Goal: Task Accomplishment & Management: Manage account settings

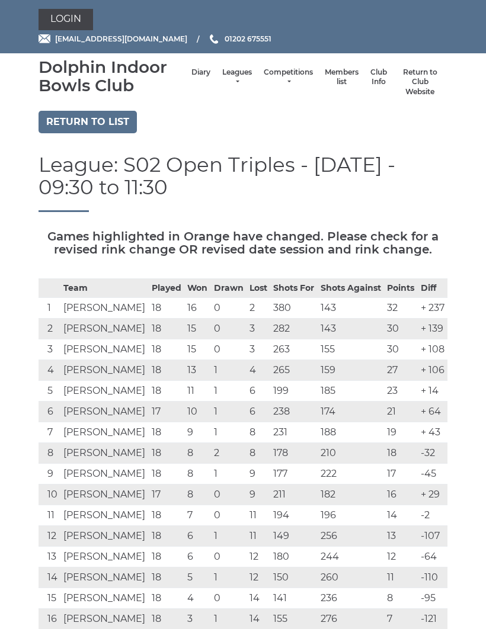
click at [226, 75] on link "Leagues" at bounding box center [237, 78] width 30 height 20
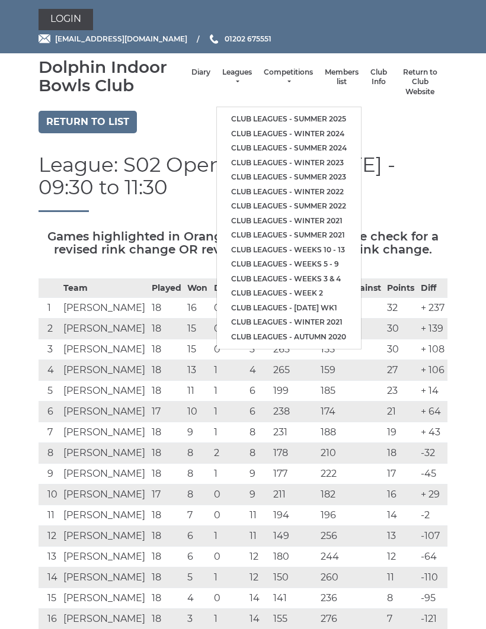
click at [268, 112] on link "Club leagues - Summer 2025" at bounding box center [289, 119] width 144 height 15
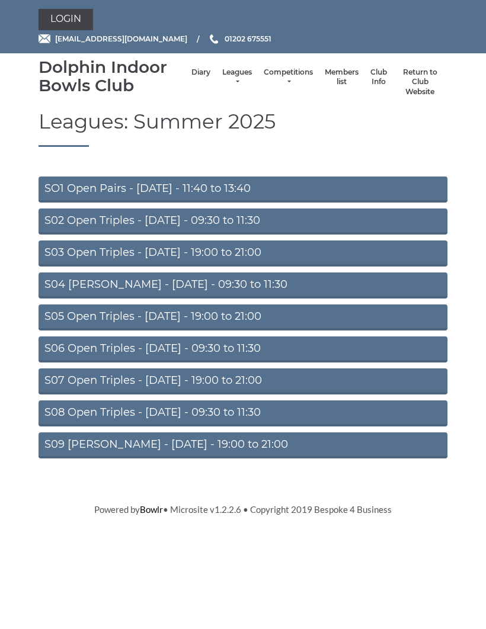
click at [282, 356] on link "S06 Open Triples - Thursday - 09:30 to 11:30" at bounding box center [243, 349] width 409 height 26
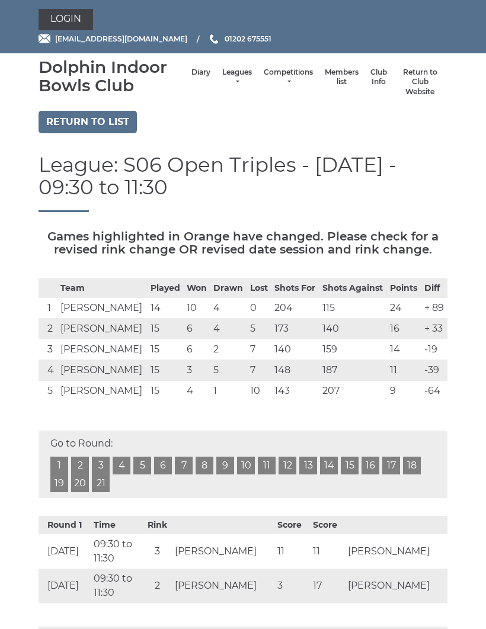
click at [82, 483] on link "20" at bounding box center [80, 484] width 18 height 18
click at [78, 15] on link "Login" at bounding box center [66, 19] width 55 height 21
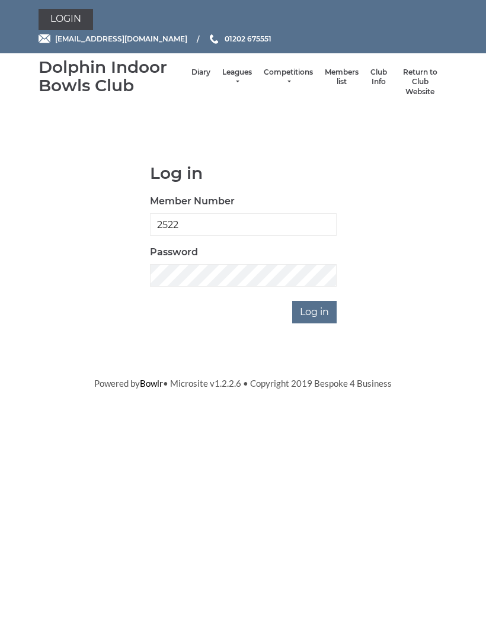
type input "2522"
click at [327, 316] on input "Log in" at bounding box center [314, 312] width 44 height 23
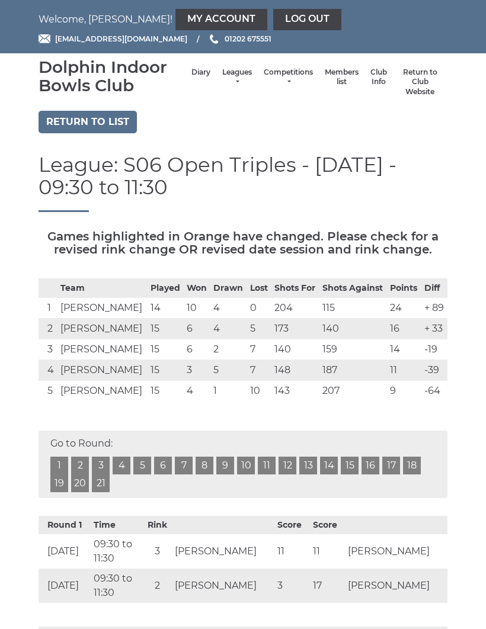
click at [175, 17] on link "My Account" at bounding box center [221, 19] width 92 height 21
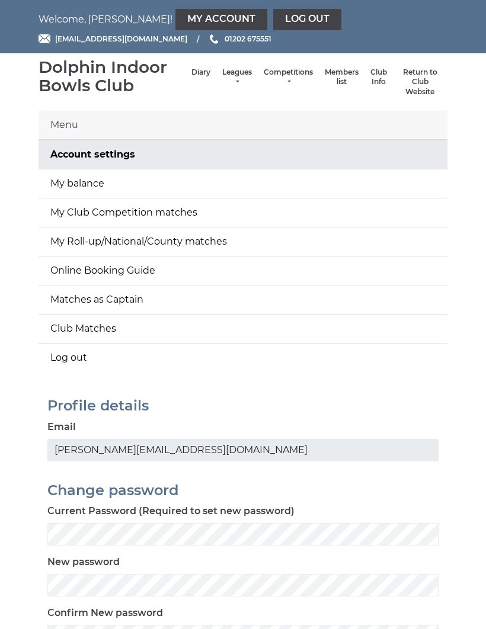
click at [361, 191] on link "My balance" at bounding box center [243, 183] width 409 height 28
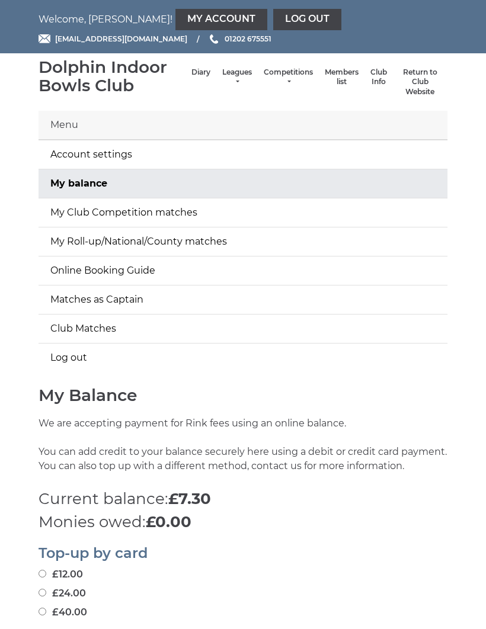
click at [273, 17] on link "Log out" at bounding box center [307, 19] width 68 height 21
